Goal: Task Accomplishment & Management: Manage account settings

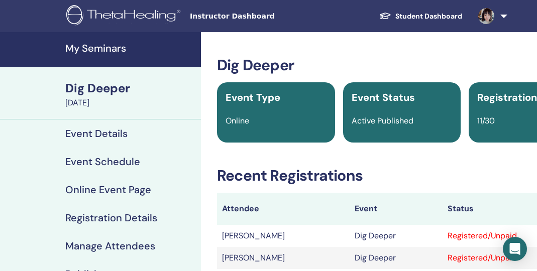
click at [501, 19] on link at bounding box center [490, 16] width 41 height 32
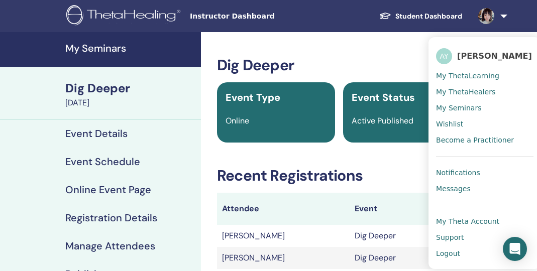
click at [460, 222] on span "My Theta Account" at bounding box center [467, 221] width 63 height 9
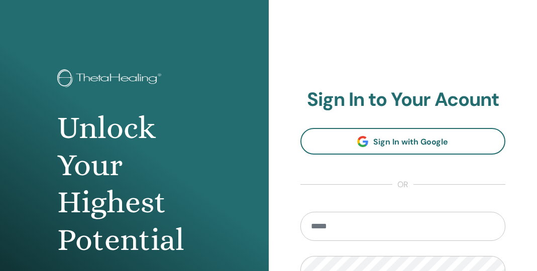
scroll to position [101, 0]
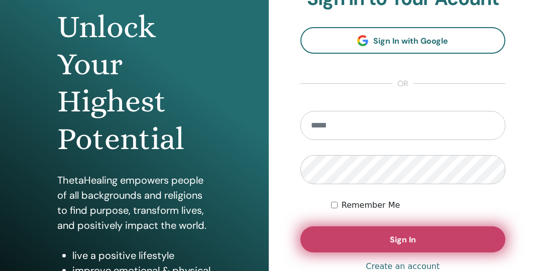
type input "**********"
click at [339, 240] on button "Sign In" at bounding box center [402, 240] width 205 height 26
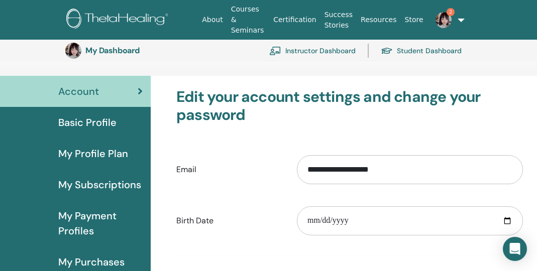
scroll to position [22, 0]
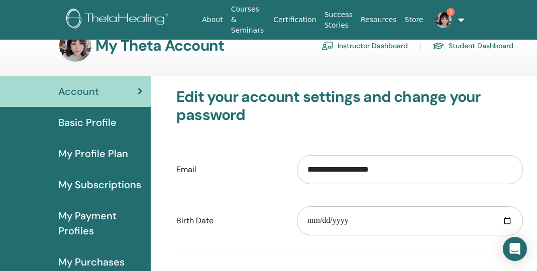
click at [111, 119] on span "Basic Profile" at bounding box center [87, 122] width 58 height 15
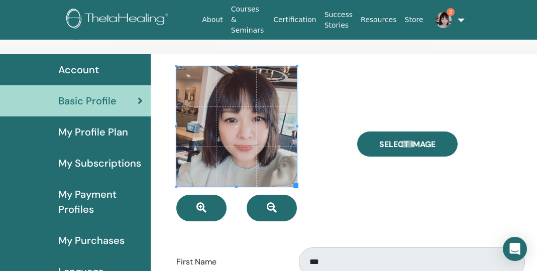
scroll to position [35, 0]
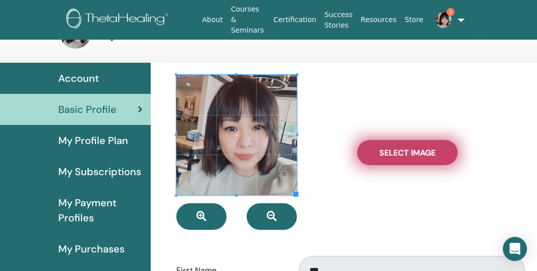
click at [368, 150] on label "Select Image" at bounding box center [407, 152] width 100 height 25
click at [401, 150] on input "Select Image" at bounding box center [407, 152] width 13 height 7
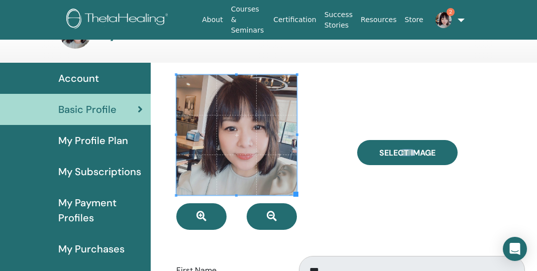
type input "**********"
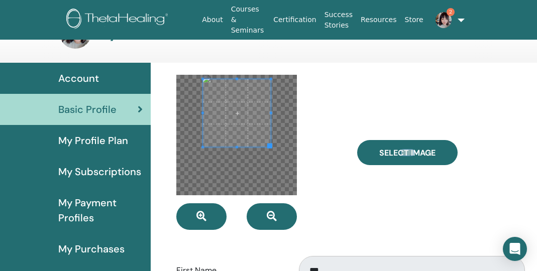
click at [252, 121] on span at bounding box center [237, 113] width 68 height 68
click at [251, 119] on span at bounding box center [236, 112] width 68 height 68
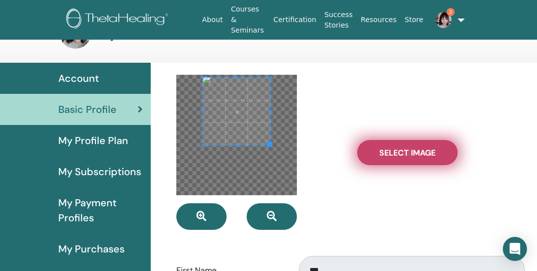
click at [375, 150] on label "Select Image" at bounding box center [407, 152] width 100 height 25
click at [401, 150] on input "Select Image" at bounding box center [407, 152] width 13 height 7
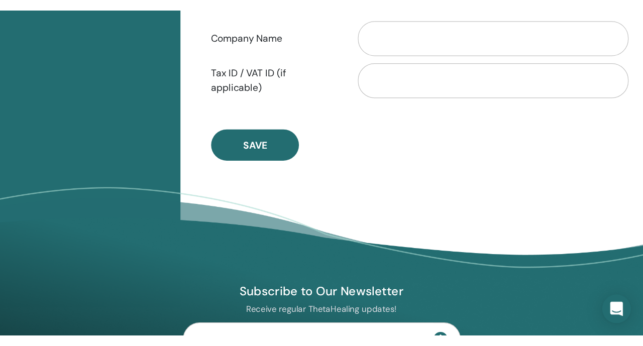
scroll to position [614, 0]
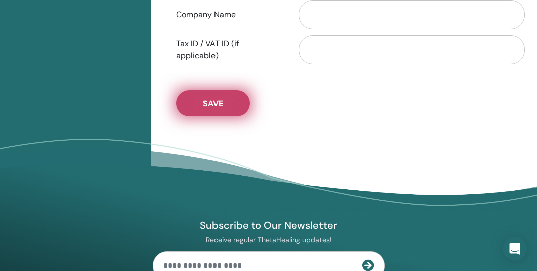
click at [235, 99] on button "Save" at bounding box center [212, 103] width 73 height 26
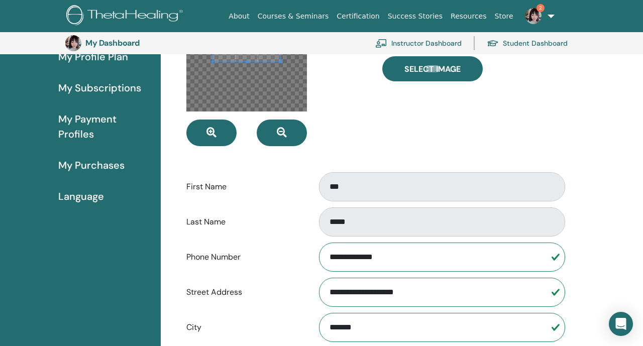
scroll to position [0, 0]
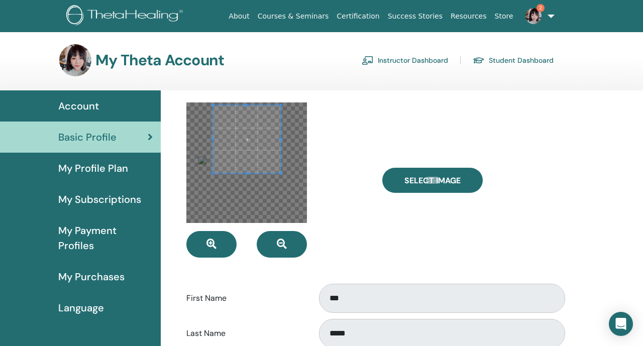
click at [117, 148] on link "Basic Profile" at bounding box center [80, 137] width 161 height 31
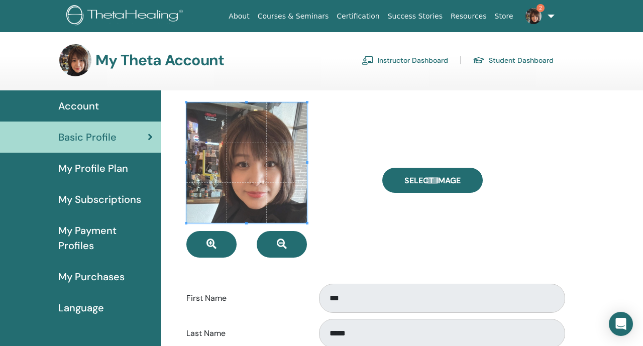
click at [119, 116] on link "Account" at bounding box center [80, 105] width 161 height 31
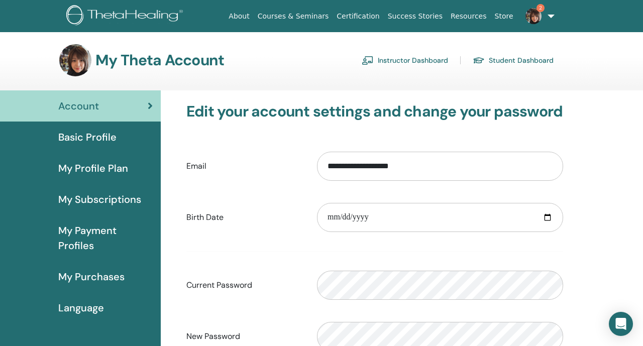
click at [99, 130] on span "Basic Profile" at bounding box center [87, 137] width 58 height 15
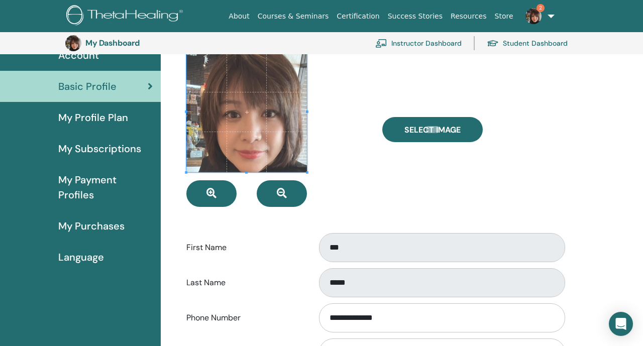
scroll to position [71, 0]
